Goal: Information Seeking & Learning: Learn about a topic

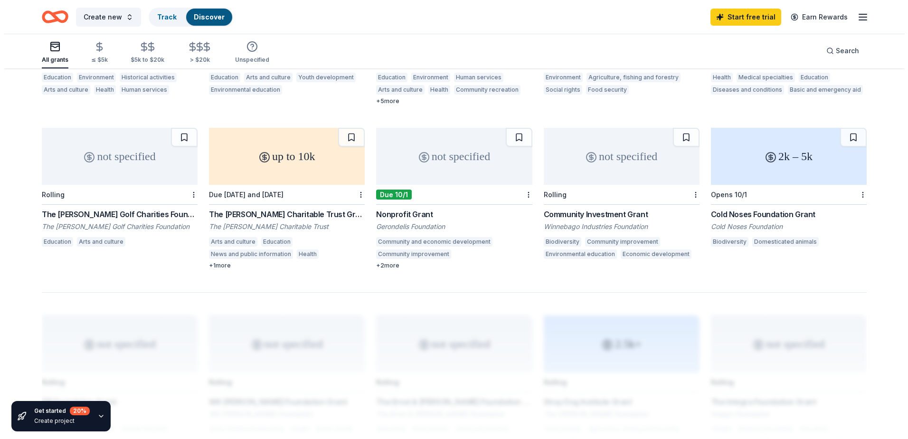
scroll to position [522, 0]
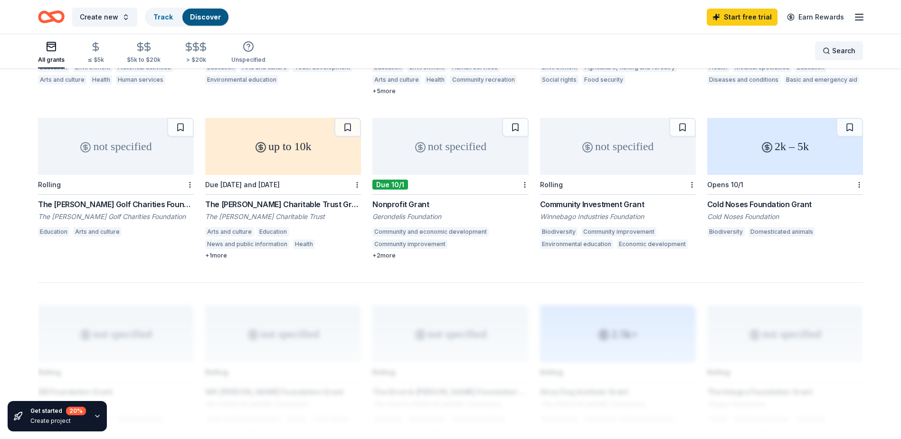
click at [843, 53] on span "Search" at bounding box center [843, 50] width 23 height 11
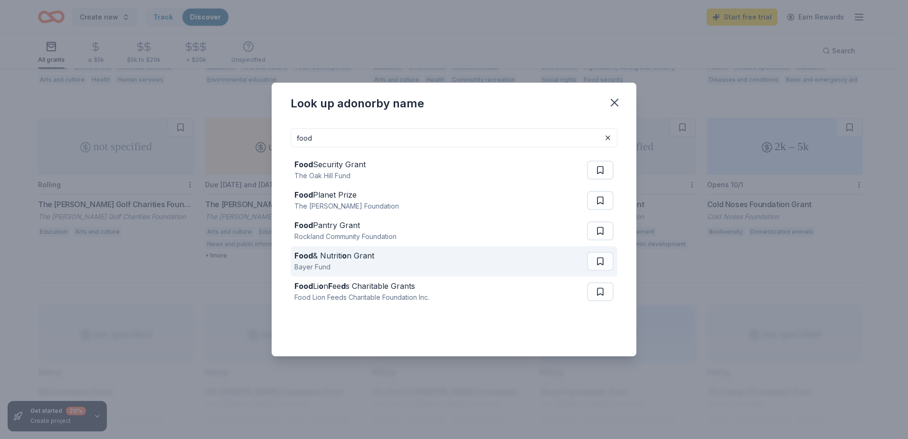
type input "food"
click at [490, 265] on div "Food & Nutriti o n Grant Bayer Fund" at bounding box center [440, 261] width 293 height 30
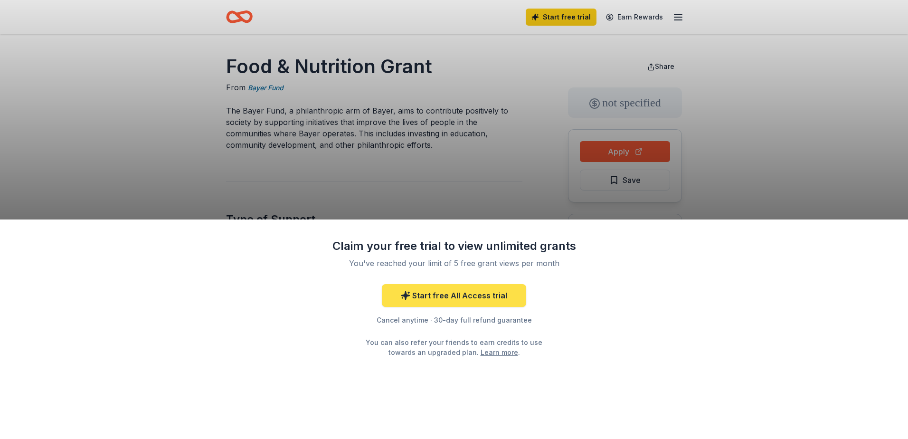
click at [436, 301] on link "Start free All Access trial" at bounding box center [454, 295] width 144 height 23
click at [446, 303] on link "Start free All Access trial" at bounding box center [454, 295] width 144 height 23
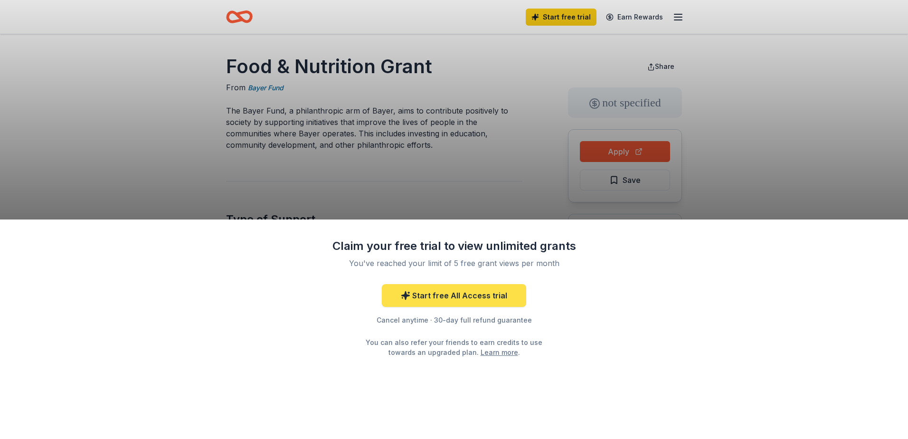
click at [446, 303] on link "Start free All Access trial" at bounding box center [454, 295] width 144 height 23
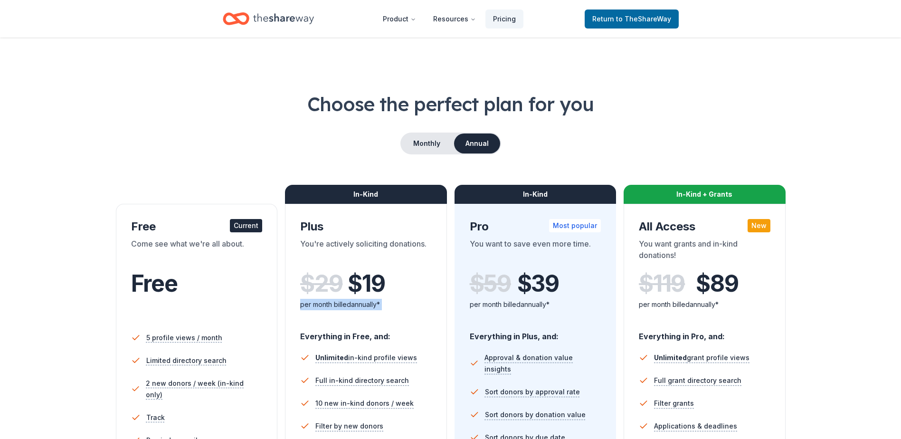
click at [446, 303] on div "In-Kind Plus You're actively soliciting donations. $ 29 $ 19 per month billed a…" at bounding box center [366, 379] width 162 height 351
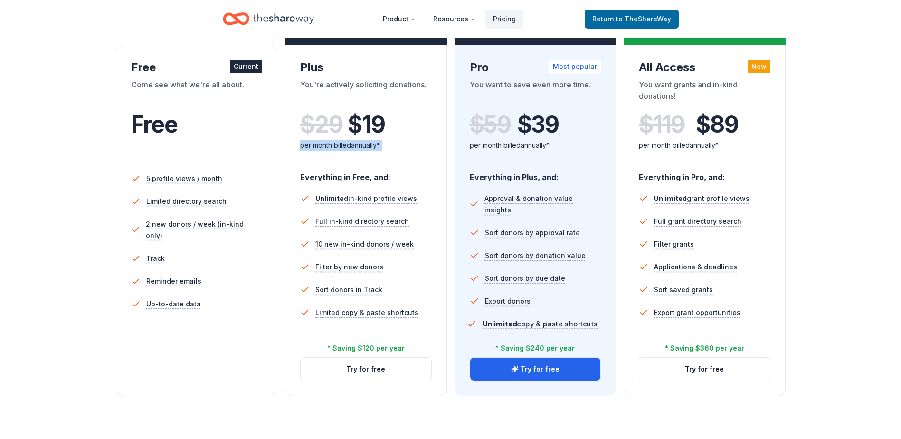
scroll to position [142, 0]
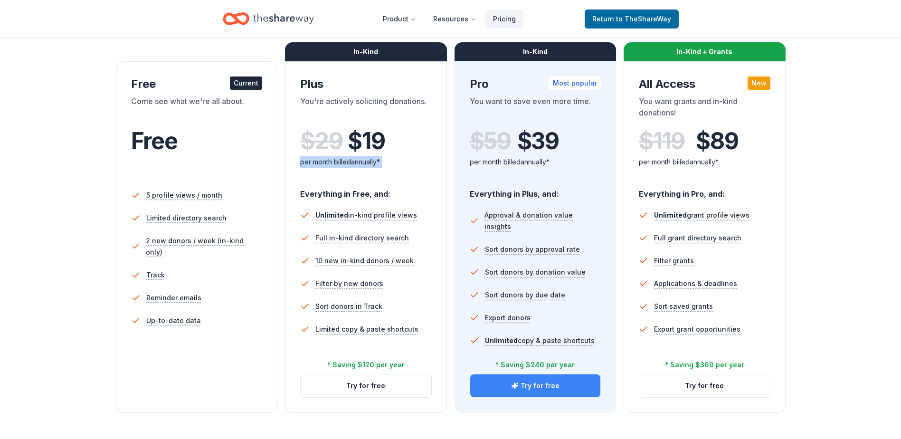
click at [551, 389] on button "Try for free" at bounding box center [535, 385] width 131 height 23
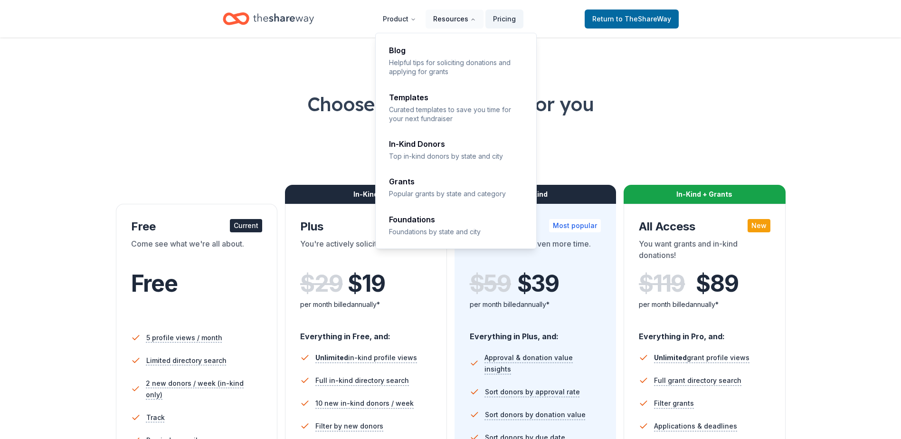
click at [438, 20] on button "Resources" at bounding box center [455, 18] width 58 height 19
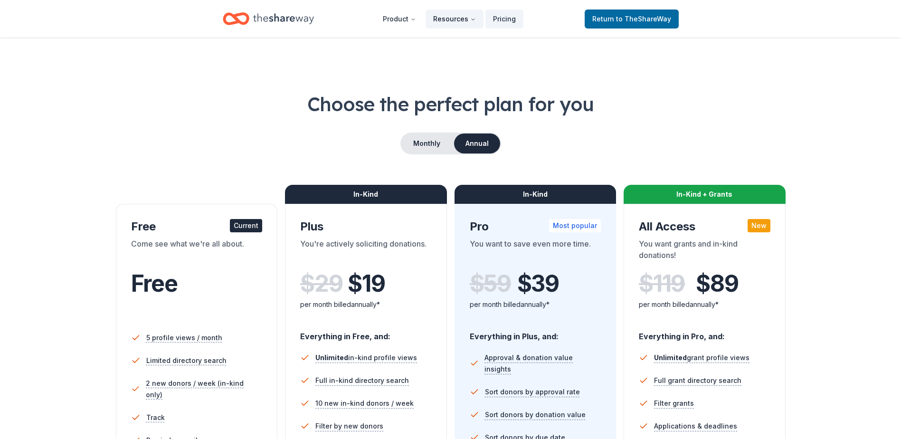
click at [438, 20] on button "Resources" at bounding box center [455, 18] width 58 height 19
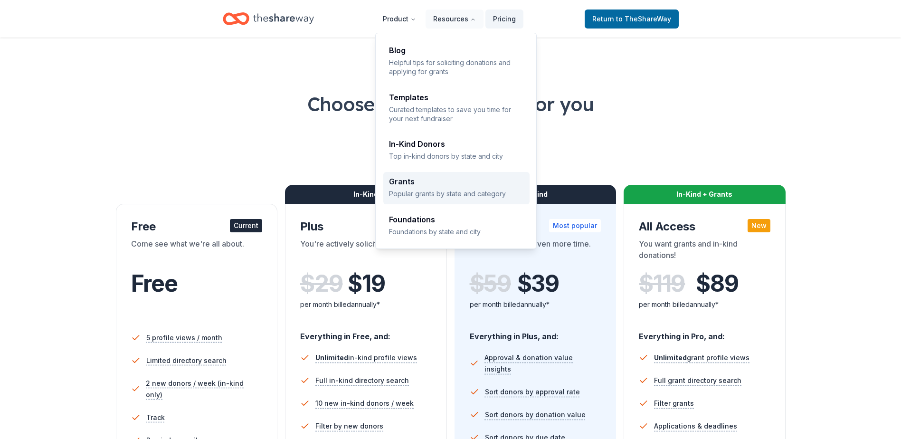
click at [444, 181] on div "Grants" at bounding box center [456, 182] width 135 height 8
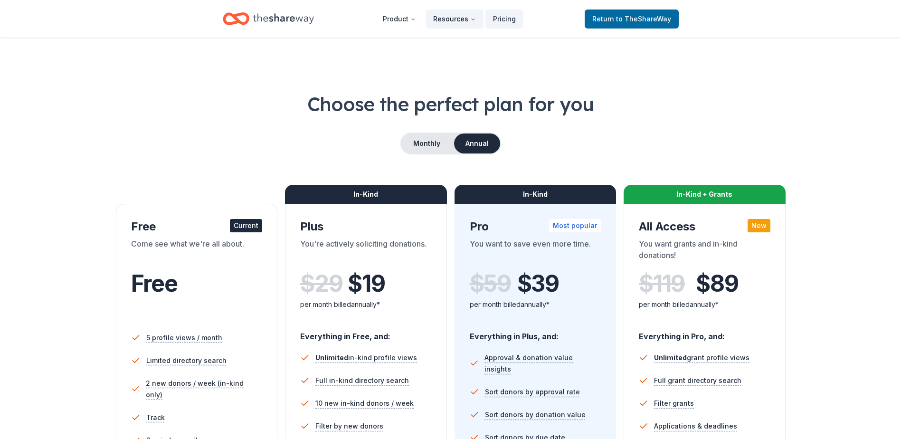
scroll to position [75, 0]
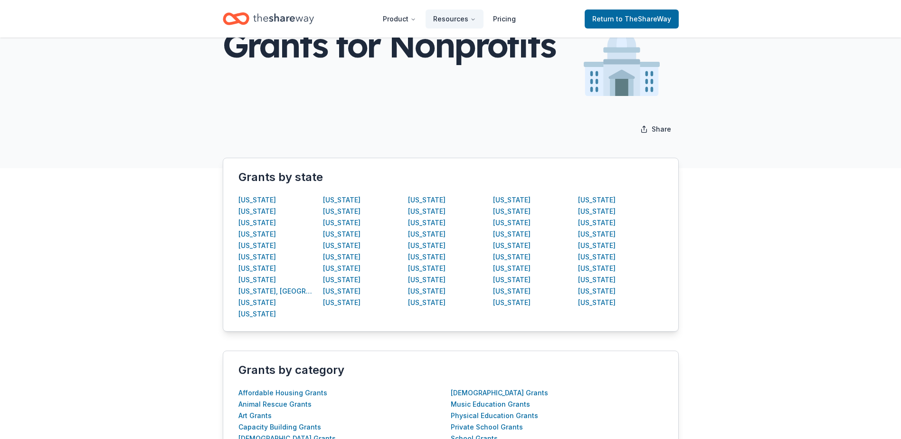
scroll to position [95, 0]
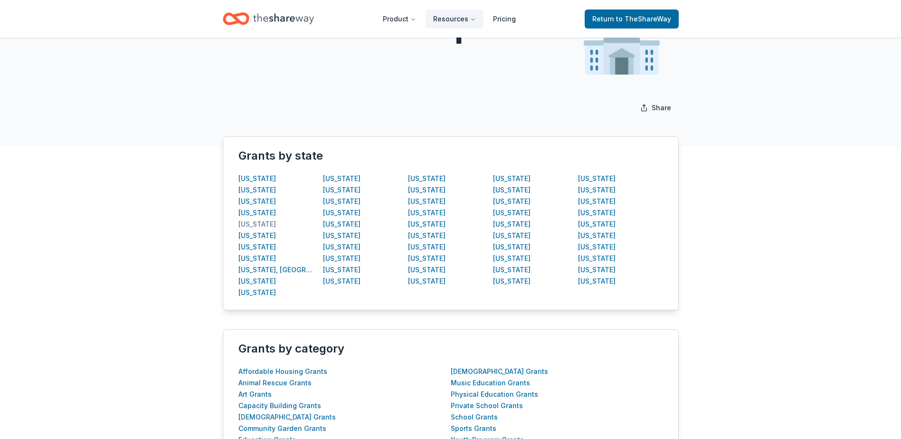
click at [252, 223] on div "[US_STATE]" at bounding box center [257, 223] width 38 height 11
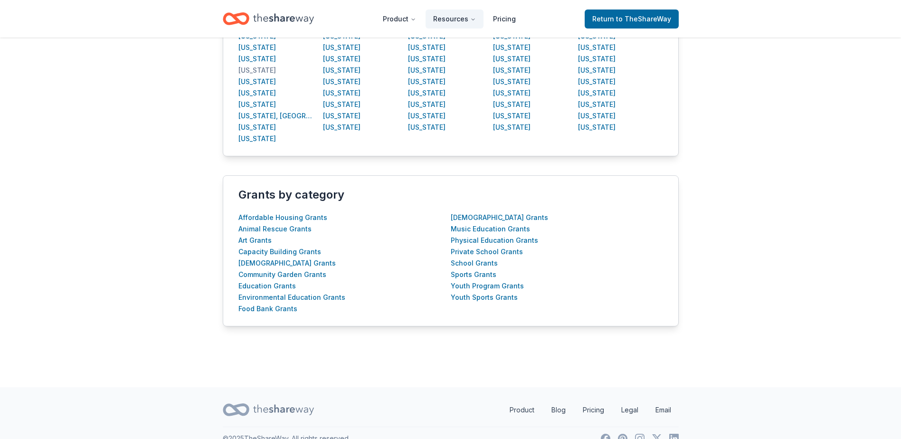
scroll to position [265, 0]
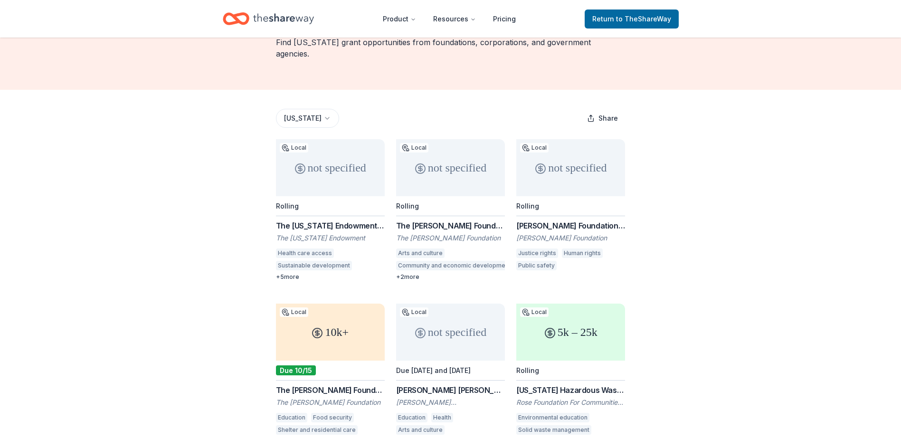
scroll to position [76, 0]
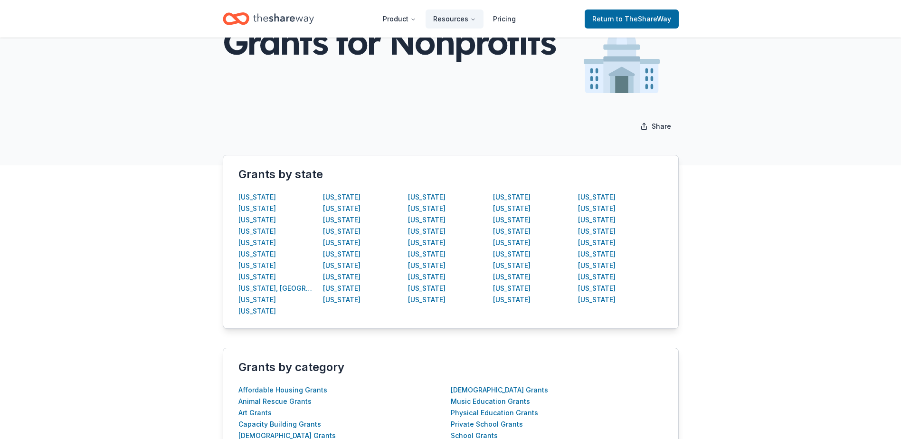
scroll to position [265, 0]
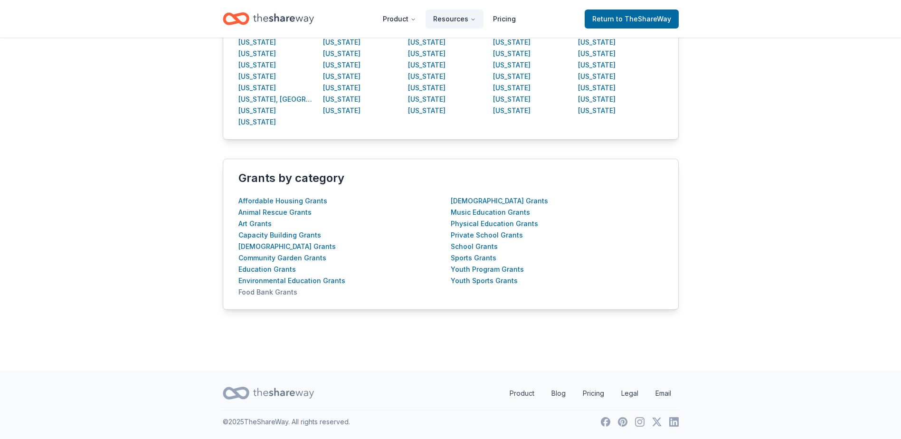
click at [278, 290] on div "Food Bank Grants" at bounding box center [267, 291] width 59 height 11
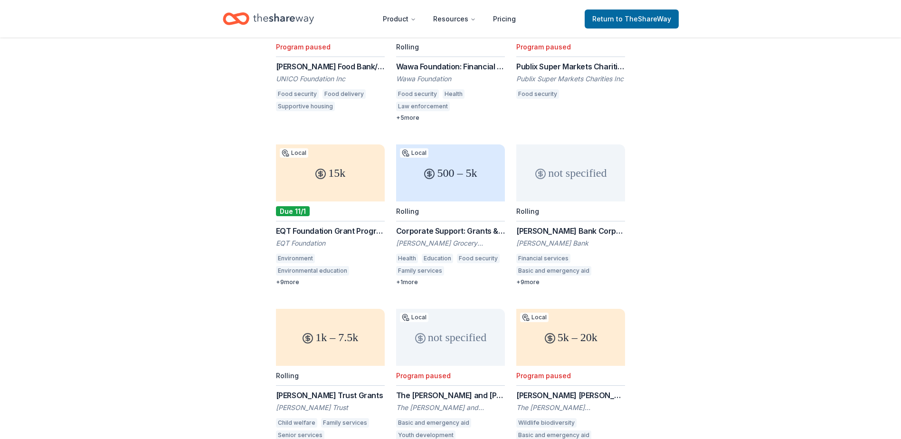
scroll to position [228, 0]
